Goal: Task Accomplishment & Management: Use online tool/utility

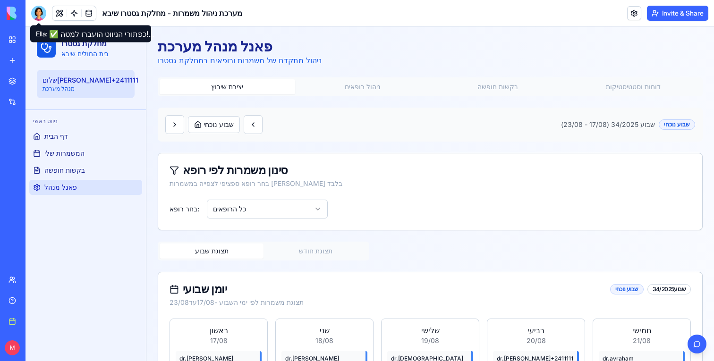
click at [43, 12] on div at bounding box center [38, 13] width 15 height 15
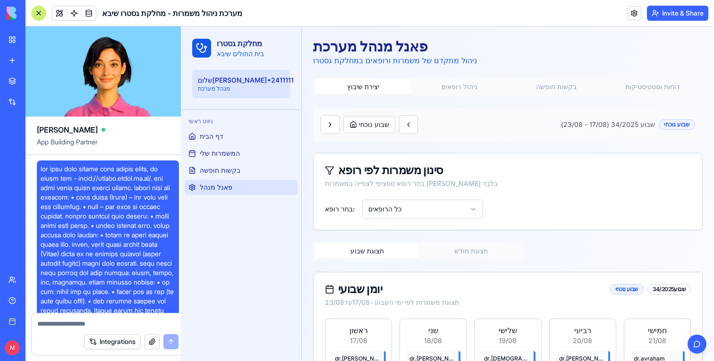
scroll to position [9216, 0]
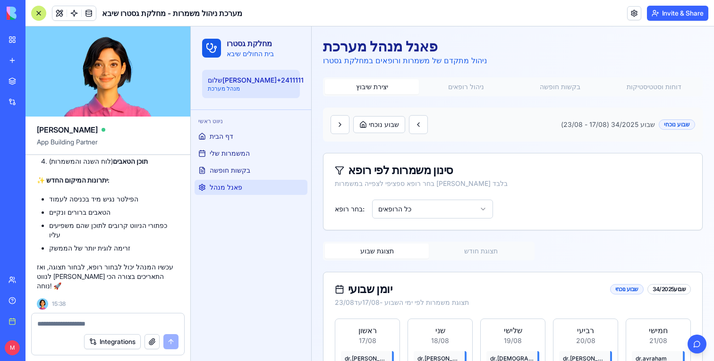
click at [119, 323] on textarea at bounding box center [107, 323] width 141 height 9
type textarea "*"
type textarea "********"
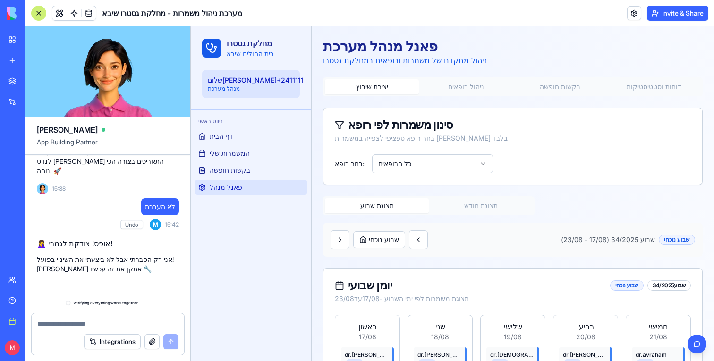
scroll to position [9501, 0]
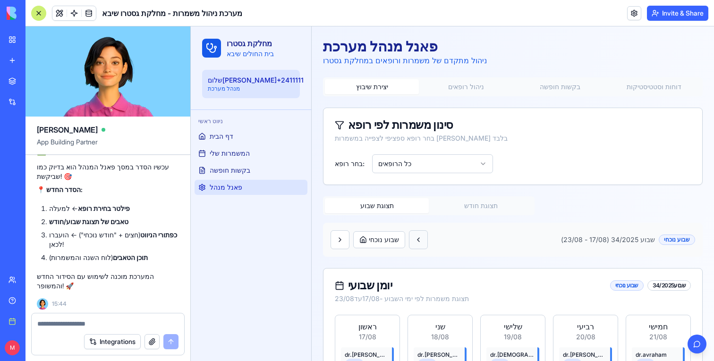
click at [422, 241] on button at bounding box center [418, 239] width 19 height 19
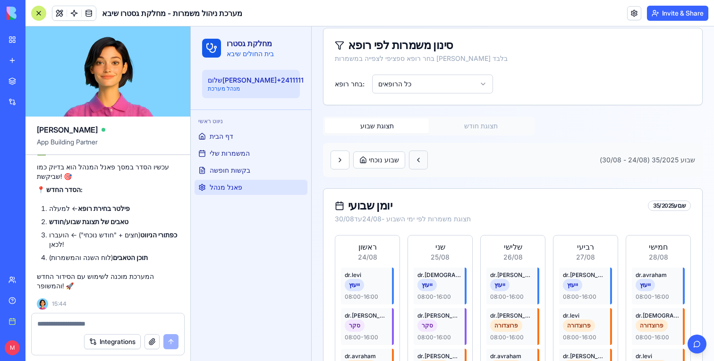
scroll to position [132, 0]
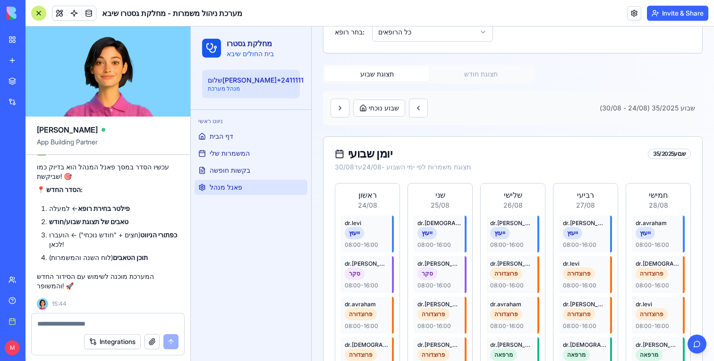
click at [467, 73] on button "תצוגת חודש" at bounding box center [481, 74] width 104 height 15
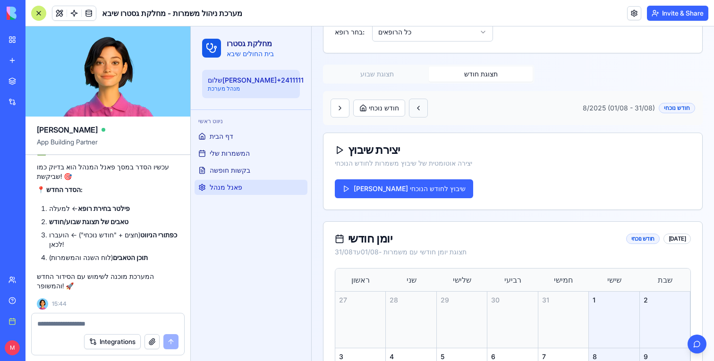
click at [425, 108] on button at bounding box center [418, 108] width 19 height 19
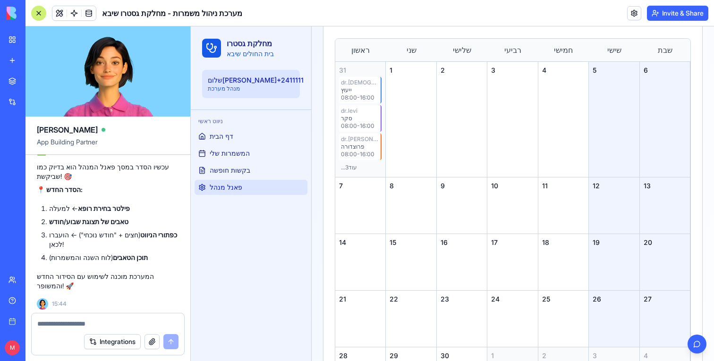
scroll to position [365, 0]
click at [84, 322] on textarea at bounding box center [107, 323] width 141 height 9
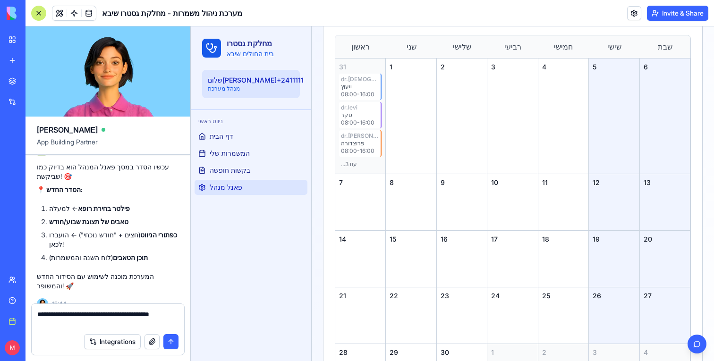
type textarea "**********"
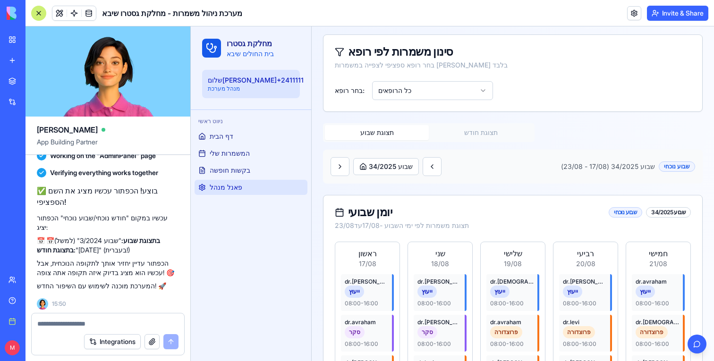
scroll to position [0, 0]
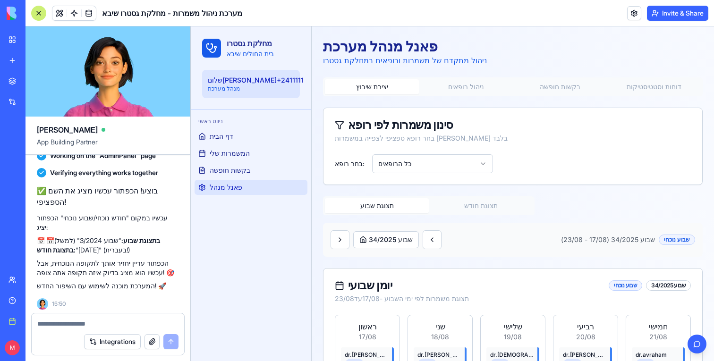
click at [480, 213] on div "תצוגת שבוע תצוגת חודש" at bounding box center [429, 205] width 212 height 19
click at [483, 210] on button "תצוגת חודש" at bounding box center [481, 205] width 104 height 15
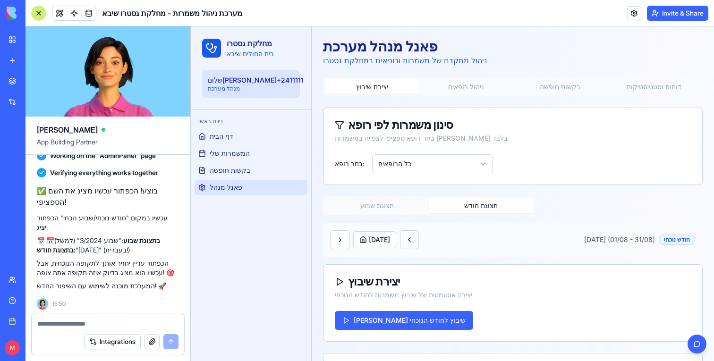
click at [419, 236] on button at bounding box center [409, 239] width 19 height 19
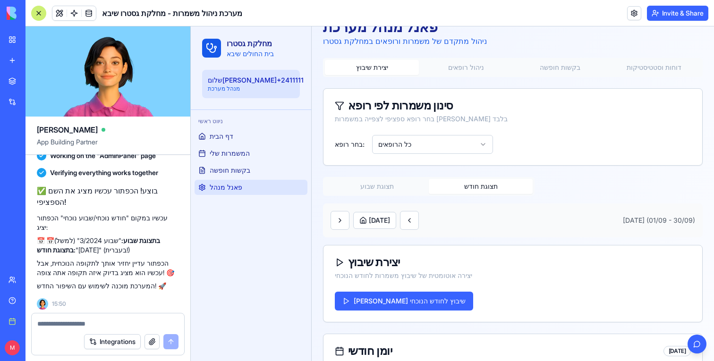
scroll to position [22, 0]
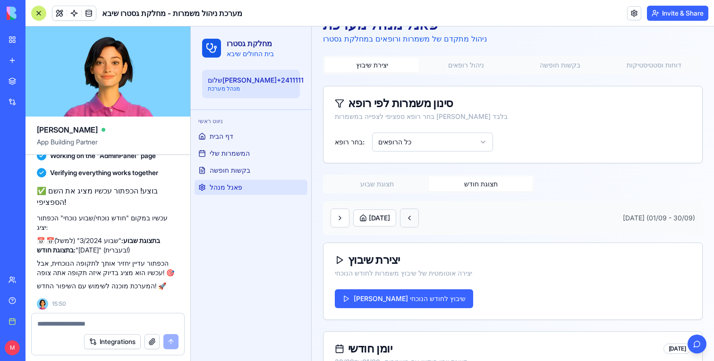
click at [419, 215] on button at bounding box center [409, 218] width 19 height 19
click at [342, 220] on button at bounding box center [340, 218] width 19 height 19
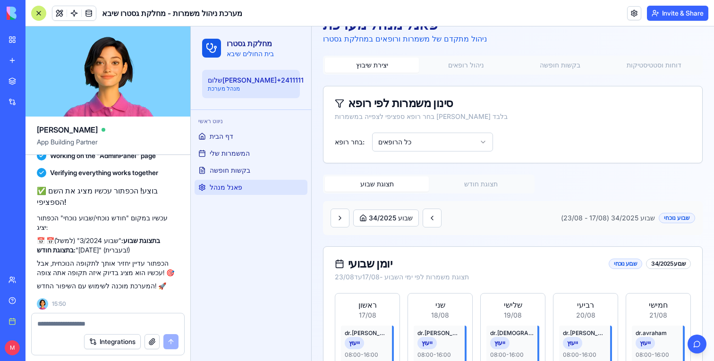
click at [366, 187] on button "תצוגת שבוע" at bounding box center [377, 184] width 104 height 15
click at [429, 221] on button at bounding box center [432, 218] width 19 height 19
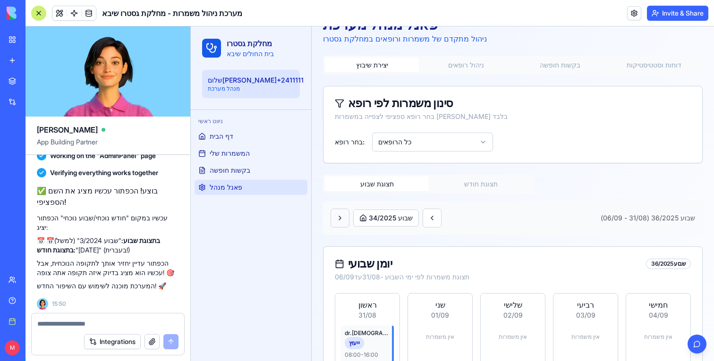
click at [343, 220] on button at bounding box center [340, 218] width 19 height 19
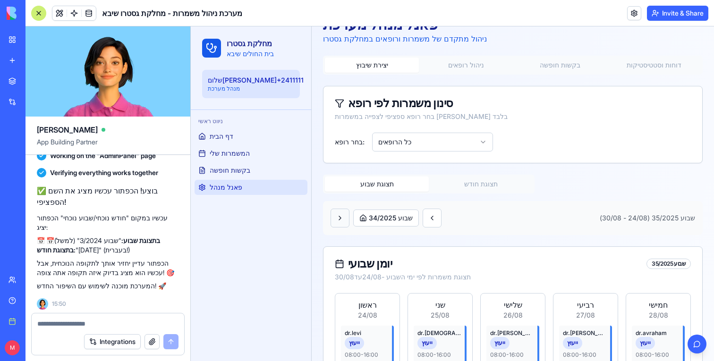
click at [343, 220] on button at bounding box center [340, 218] width 19 height 19
click at [91, 321] on textarea at bounding box center [107, 323] width 141 height 9
type textarea "*"
type textarea "**********"
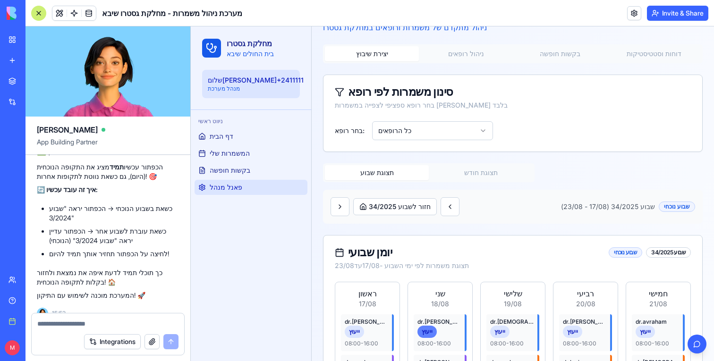
scroll to position [0, 0]
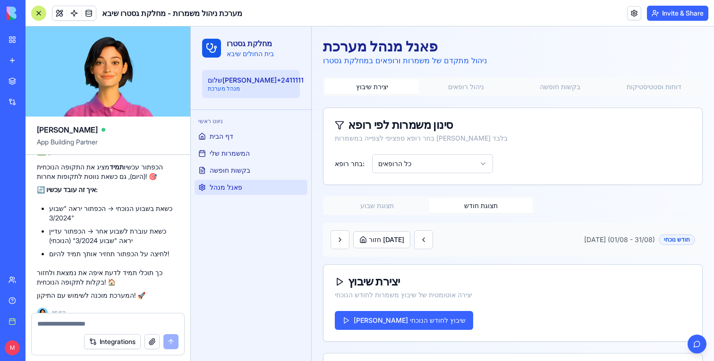
click at [473, 206] on button "תצוגת חודש" at bounding box center [481, 205] width 104 height 15
click at [456, 239] on div "חזור [DATE] [DATE] (01/08 - 31/08) חודש נוכחי" at bounding box center [513, 239] width 365 height 19
click at [433, 239] on button at bounding box center [423, 239] width 19 height 19
click at [502, 245] on div "חזור [DATE] [DATE] (01/10 - 31/10)" at bounding box center [513, 239] width 365 height 19
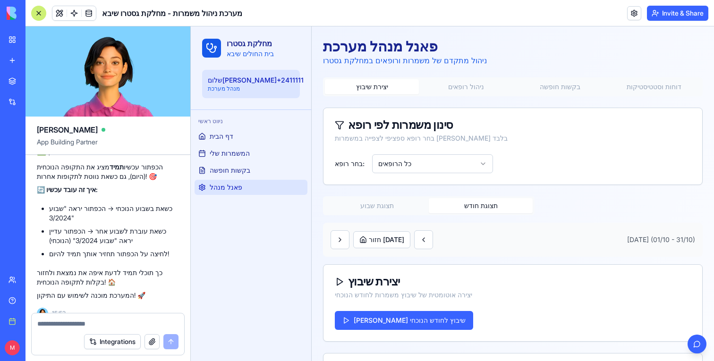
click at [78, 323] on textarea at bounding box center [107, 323] width 141 height 9
type textarea "*"
type textarea "**********"
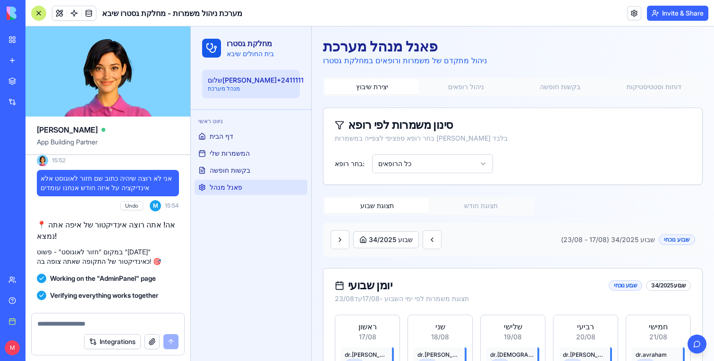
scroll to position [10355, 0]
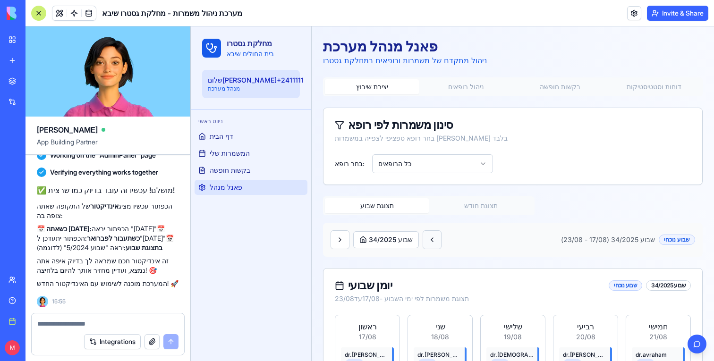
click at [433, 246] on button at bounding box center [432, 239] width 19 height 19
click at [483, 204] on button "תצוגת חודש" at bounding box center [481, 205] width 104 height 15
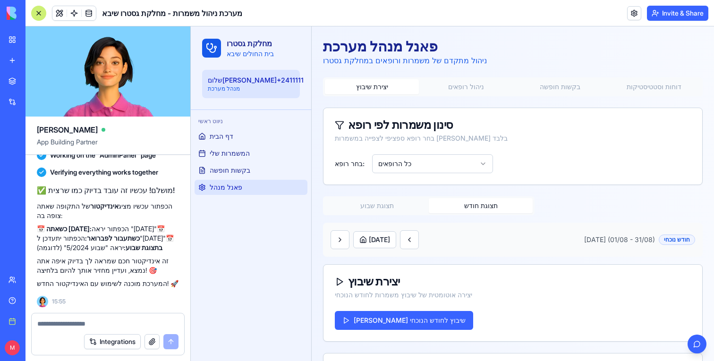
click at [440, 240] on div "[DATE] [DATE] (01/08 - 31/08) חודש נוכחי" at bounding box center [513, 239] width 365 height 19
click at [419, 240] on button at bounding box center [409, 239] width 19 height 19
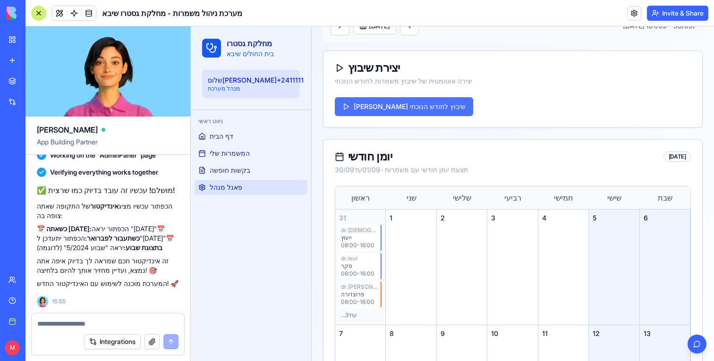
click at [380, 99] on button "[PERSON_NAME] שיבוץ לחודש הנוכחי" at bounding box center [404, 106] width 138 height 19
click at [11, 8] on img at bounding box center [36, 13] width 59 height 13
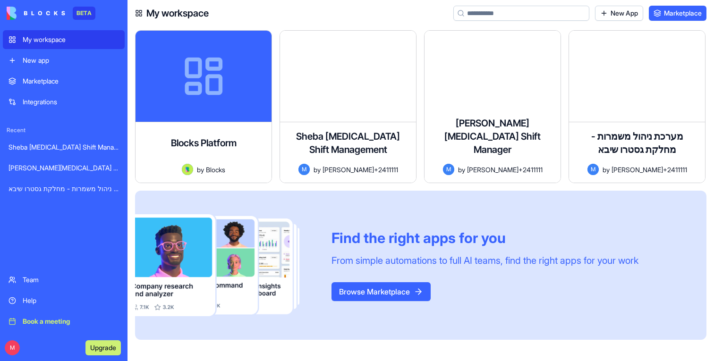
click at [37, 147] on div "Sheba [MEDICAL_DATA] Shift Management" at bounding box center [64, 147] width 111 height 9
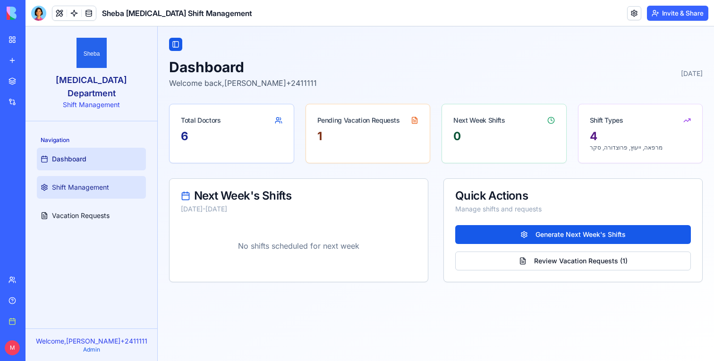
click at [100, 183] on span "Shift Management" at bounding box center [80, 187] width 57 height 9
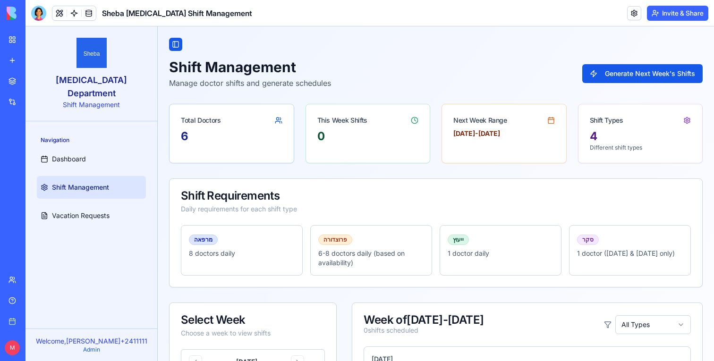
click at [35, 187] on div "מערכת ניהול משמרות - מחלקת גסטרו שיבא" at bounding box center [22, 188] width 26 height 9
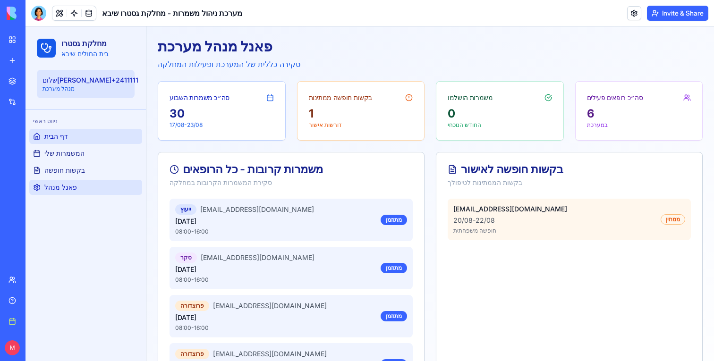
click at [65, 190] on span "פאנל מנהל" at bounding box center [60, 187] width 33 height 9
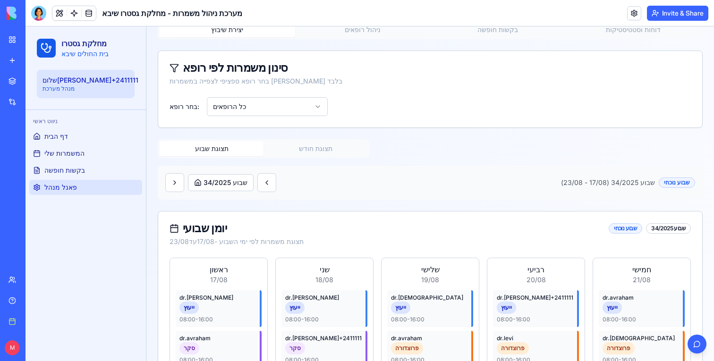
scroll to position [66, 0]
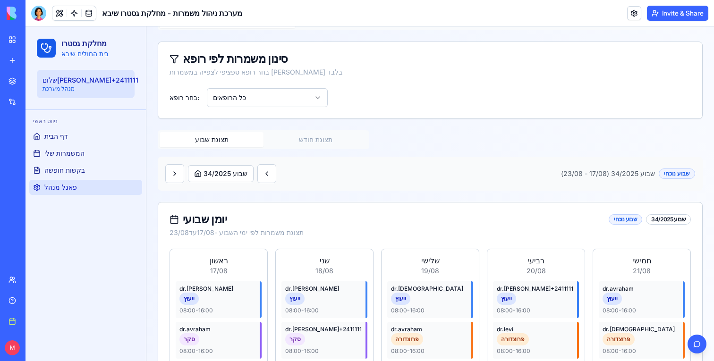
click at [306, 139] on button "תצוגת חודש" at bounding box center [316, 139] width 104 height 15
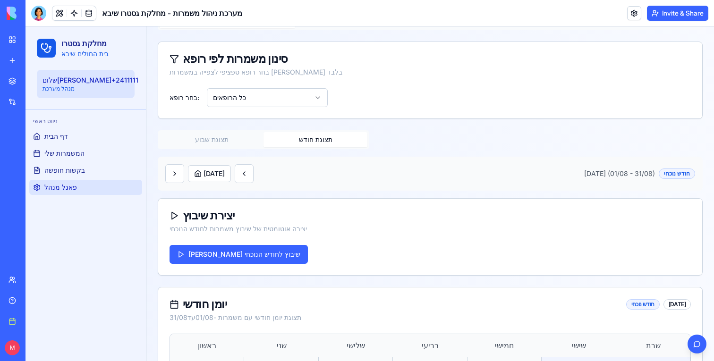
click at [276, 172] on div "[DATE] [DATE] (01/08 - 31/08) חודש נוכחי" at bounding box center [430, 173] width 530 height 19
click at [254, 172] on button at bounding box center [244, 173] width 19 height 19
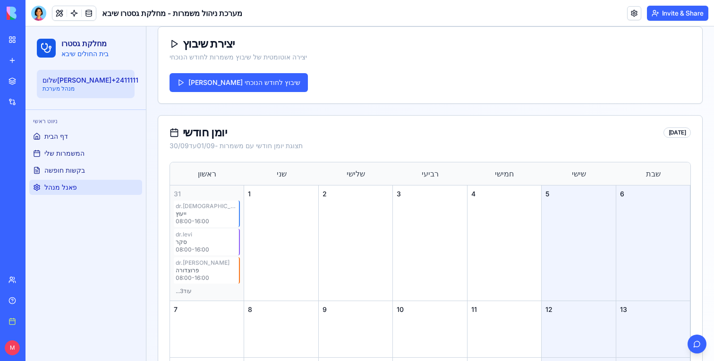
scroll to position [188, 0]
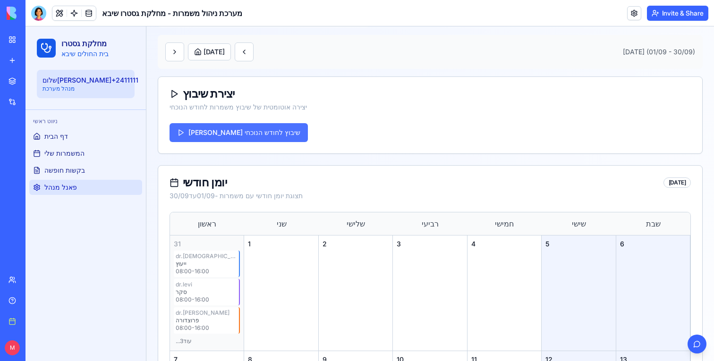
click at [236, 134] on button "[PERSON_NAME] שיבוץ לחודש הנוכחי" at bounding box center [239, 132] width 138 height 19
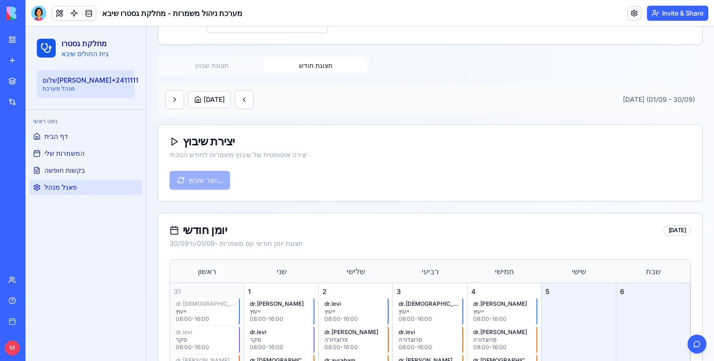
scroll to position [195, 0]
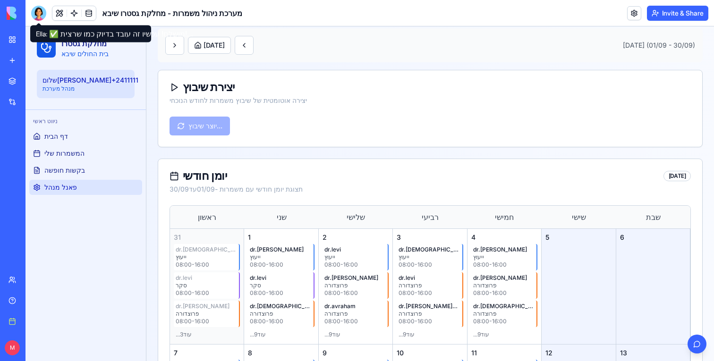
click at [123, 272] on div "ניווט ראשי דף הבית המשמרות שלי בקשות חופשה פאנל מנהל" at bounding box center [86, 235] width 120 height 251
